Goal: Task Accomplishment & Management: Manage account settings

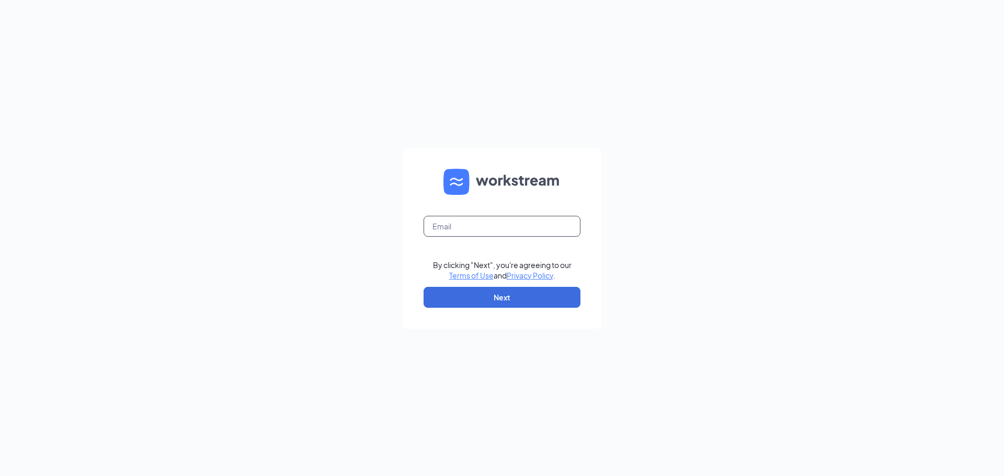
click at [450, 227] on input "text" at bounding box center [501, 226] width 157 height 21
type input "[PERSON_NAME][EMAIL_ADDRESS][PERSON_NAME][DOMAIN_NAME]"
click at [515, 304] on button "Next" at bounding box center [501, 297] width 157 height 21
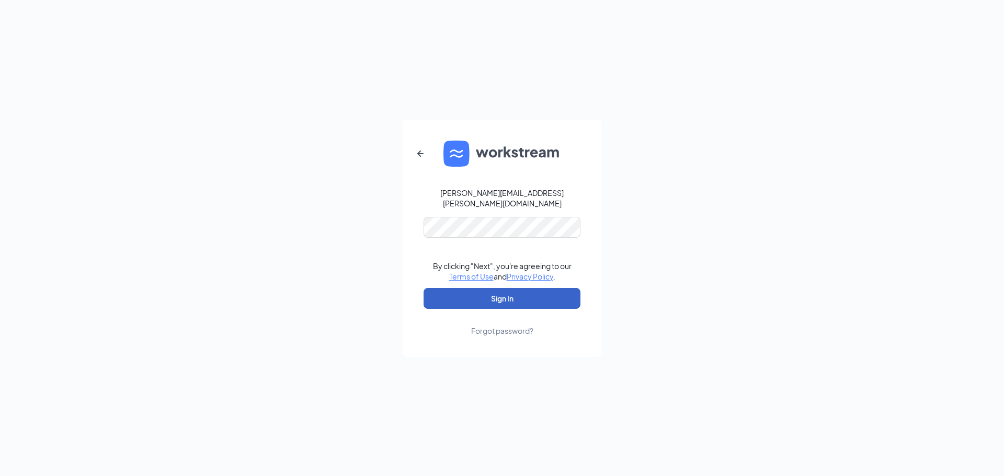
click at [502, 290] on button "Sign In" at bounding box center [501, 298] width 157 height 21
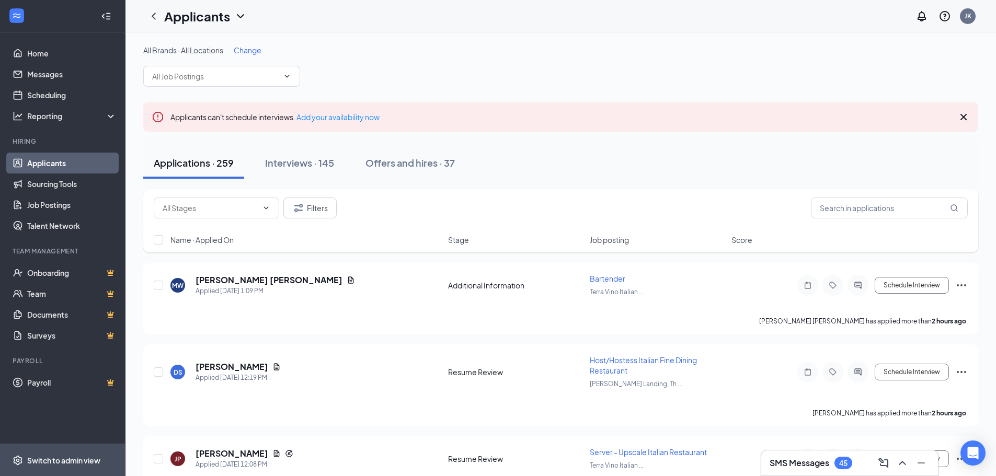
click at [94, 459] on div "Switch to admin view" at bounding box center [63, 460] width 73 height 10
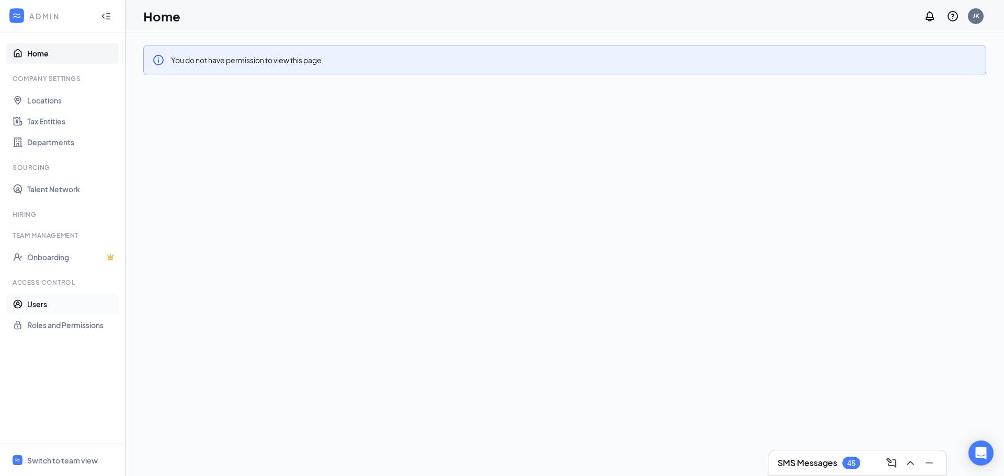
click at [38, 305] on link "Users" at bounding box center [71, 304] width 89 height 21
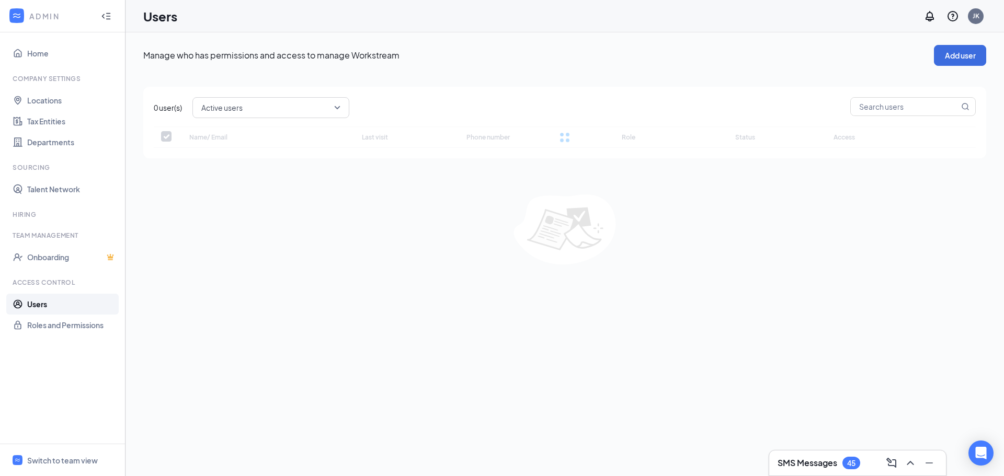
checkbox input "false"
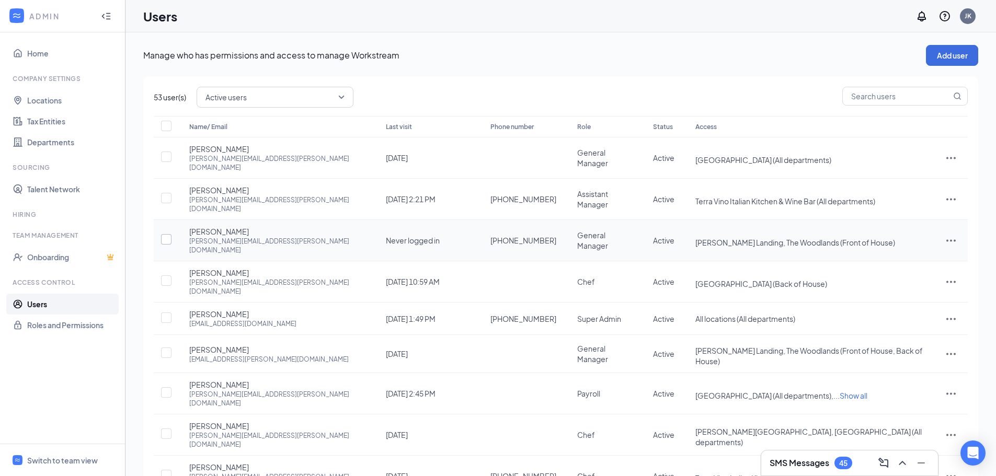
click at [165, 234] on input "checkbox" at bounding box center [166, 239] width 10 height 10
checkbox input "true"
click at [953, 234] on icon "ActionsIcon" at bounding box center [951, 240] width 13 height 13
click at [907, 287] on span "Disable" at bounding box center [897, 288] width 26 height 9
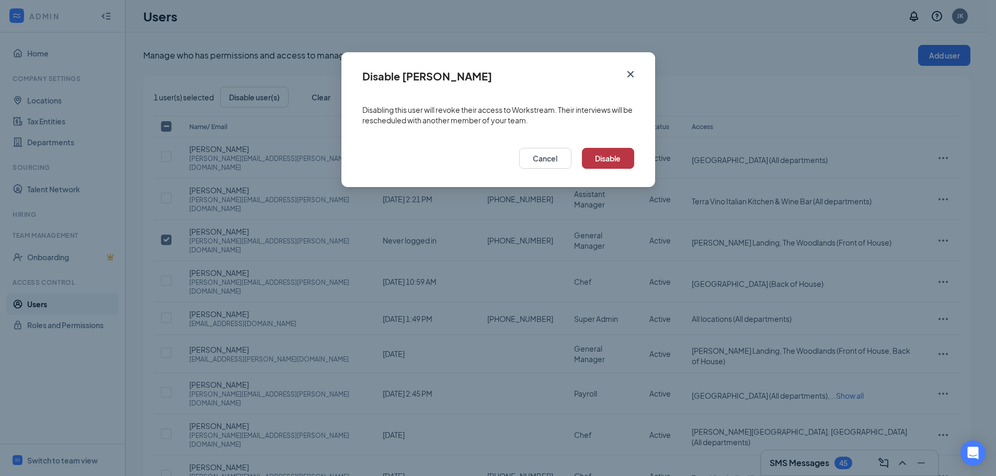
click at [612, 164] on button "Disable" at bounding box center [608, 158] width 52 height 21
